Goal: Navigation & Orientation: Find specific page/section

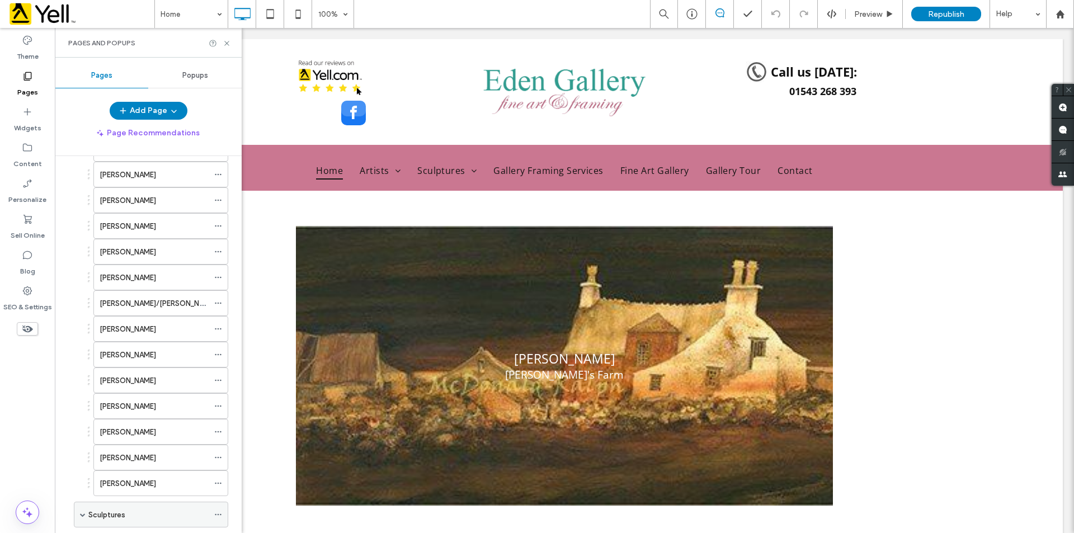
scroll to position [951, 0]
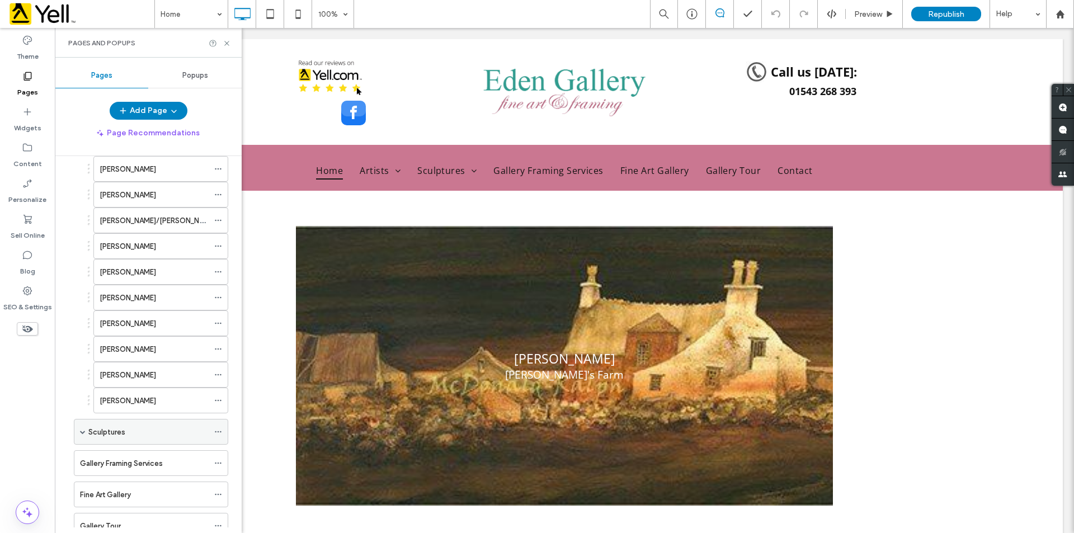
click at [78, 432] on div "Sculptures" at bounding box center [151, 432] width 154 height 26
click at [77, 432] on div "Sculptures" at bounding box center [151, 432] width 154 height 26
click at [147, 396] on div "[PERSON_NAME]" at bounding box center [154, 401] width 109 height 12
click at [214, 396] on span at bounding box center [218, 400] width 8 height 17
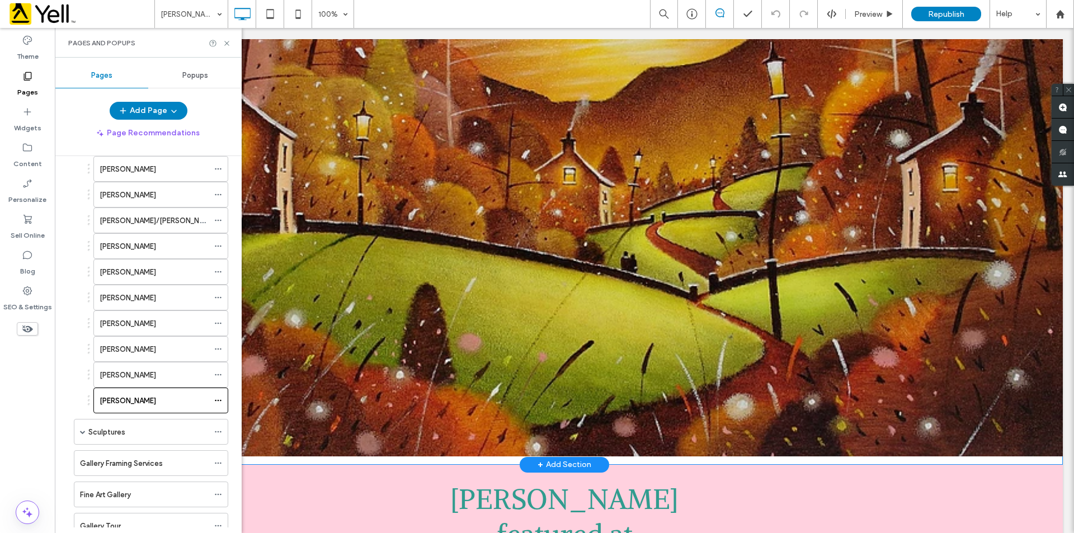
scroll to position [228, 0]
click at [172, 228] on div "[PERSON_NAME]/[PERSON_NAME]" at bounding box center [154, 220] width 109 height 25
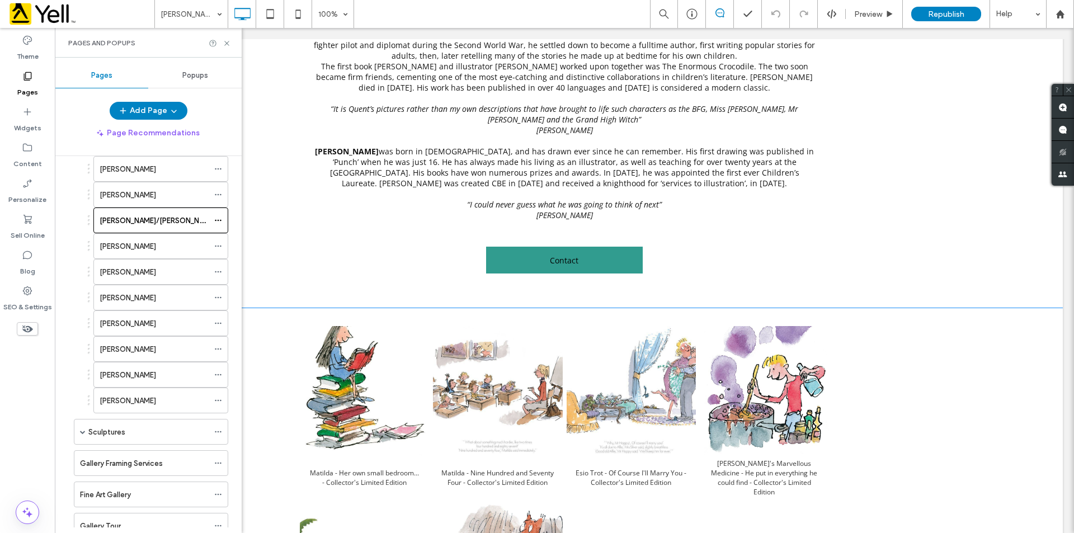
scroll to position [1511, 0]
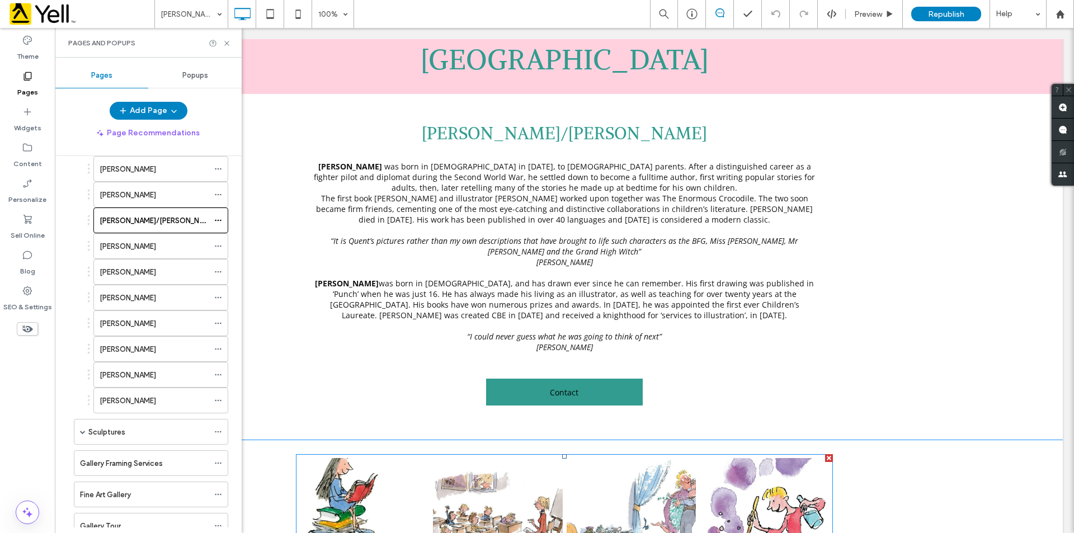
click at [623, 465] on link at bounding box center [631, 522] width 129 height 129
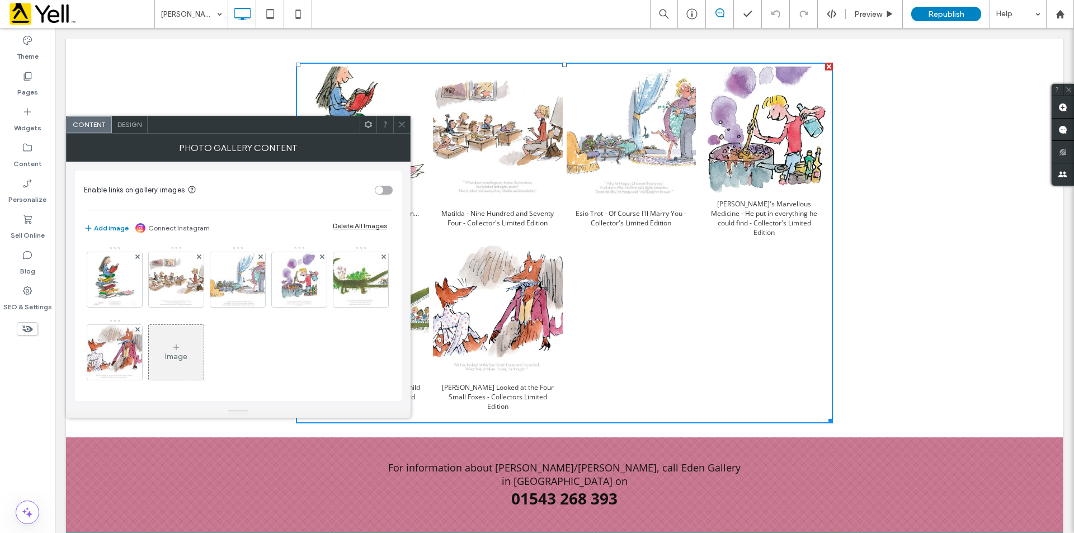
click at [403, 123] on icon at bounding box center [402, 124] width 8 height 8
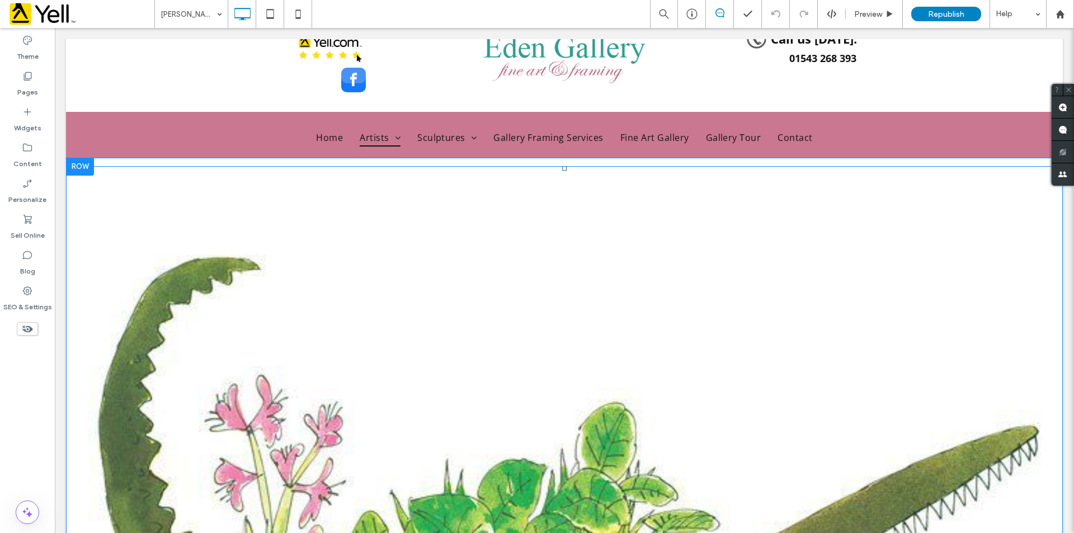
scroll to position [0, 0]
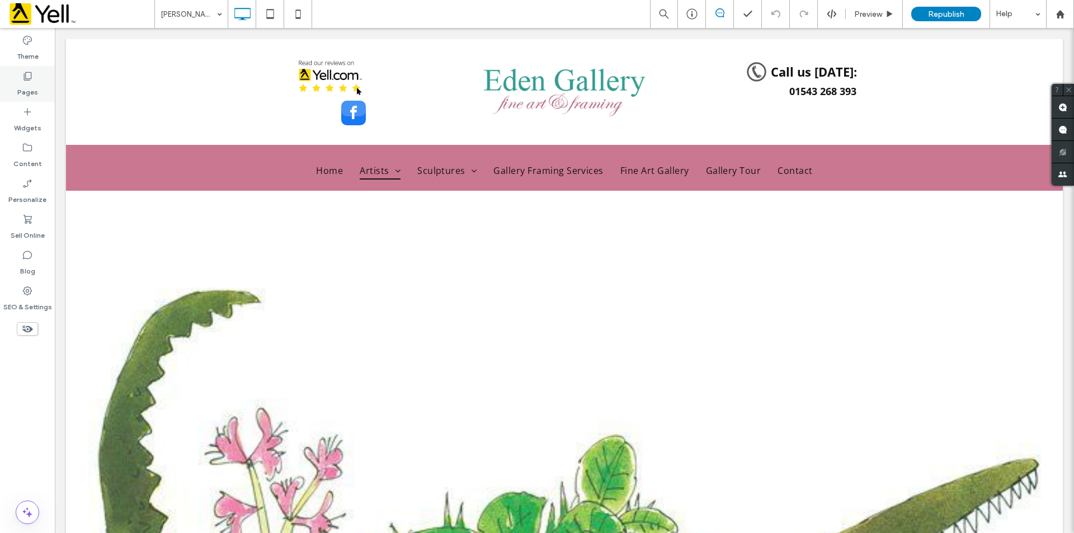
click at [14, 84] on div "Pages" at bounding box center [27, 84] width 55 height 36
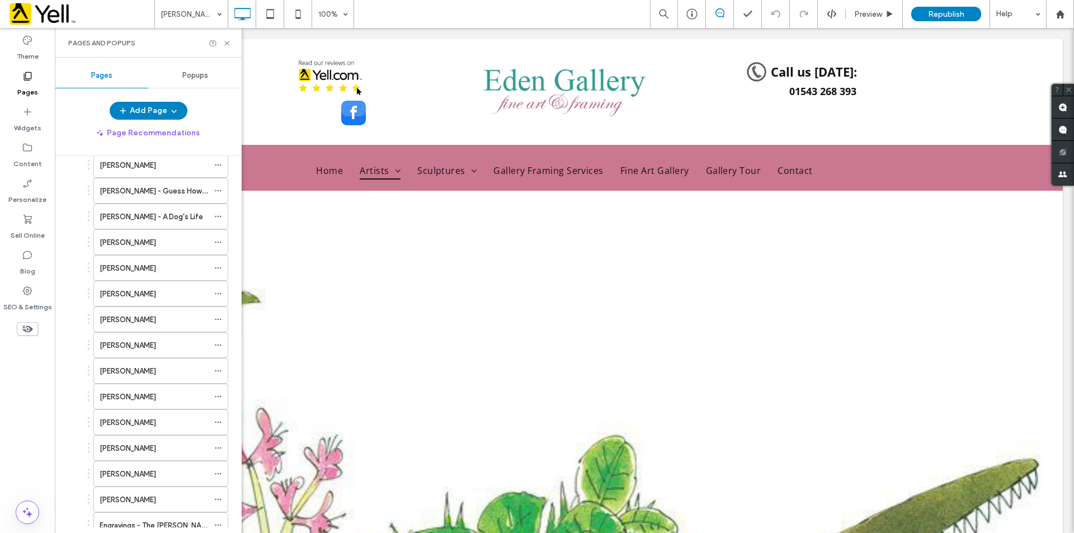
scroll to position [56, 0]
click at [31, 294] on icon at bounding box center [27, 290] width 11 height 11
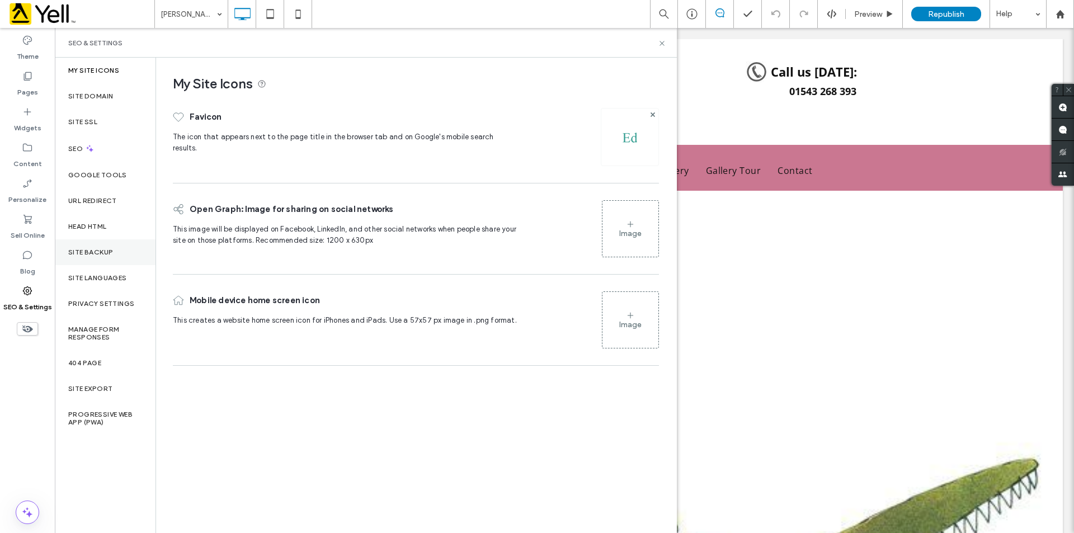
click at [111, 251] on label "Site Backup" at bounding box center [90, 252] width 45 height 8
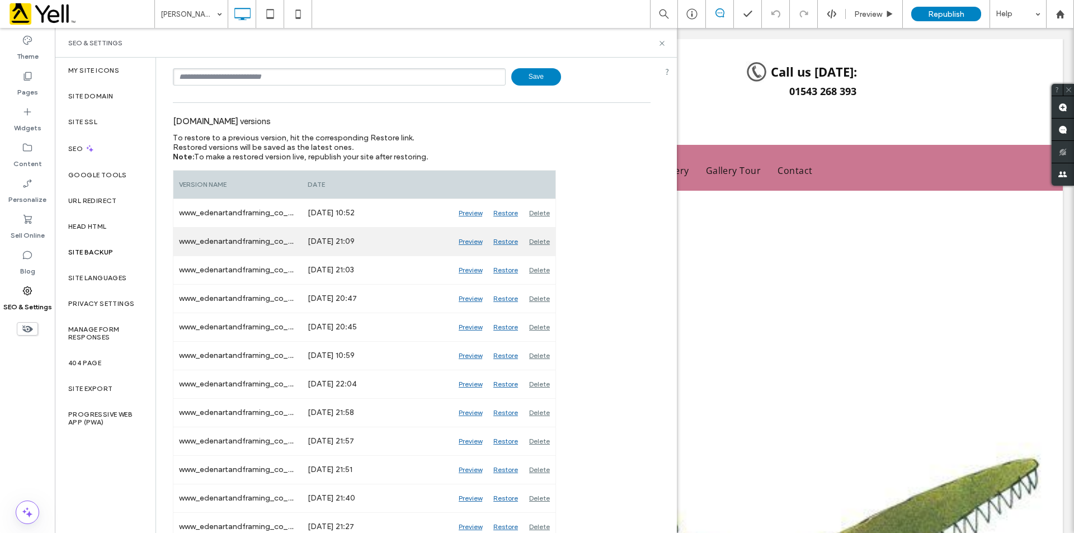
scroll to position [0, 0]
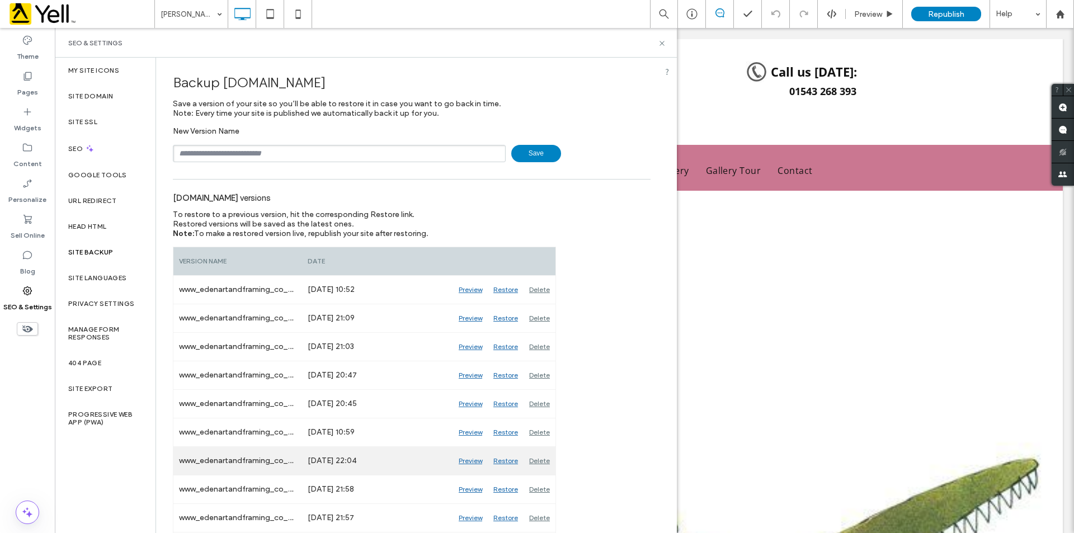
drag, startPoint x: 231, startPoint y: 441, endPoint x: 228, endPoint y: 450, distance: 9.9
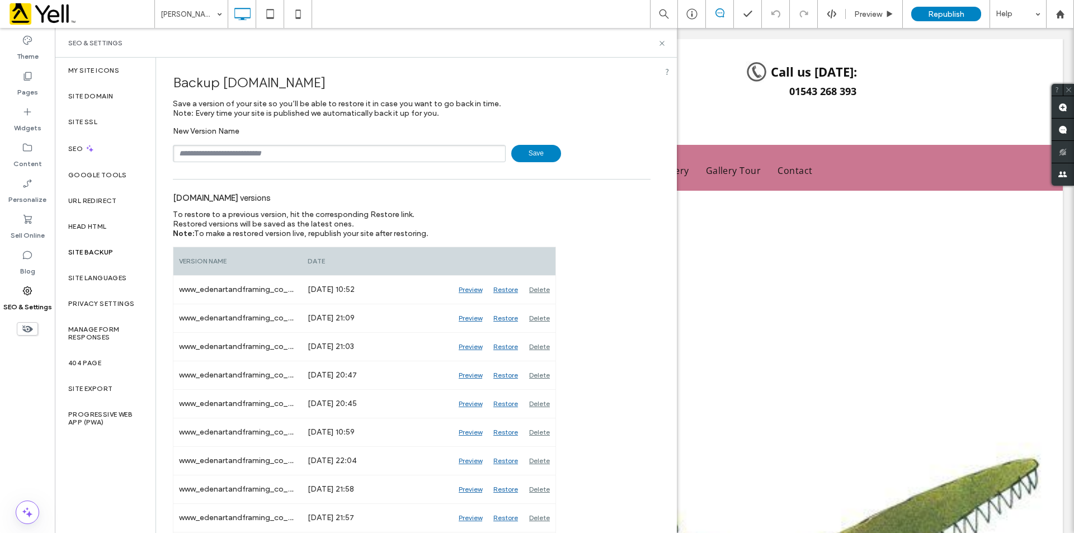
drag, startPoint x: 228, startPoint y: 450, endPoint x: 616, endPoint y: 307, distance: 413.1
